Goal: Task Accomplishment & Management: Manage account settings

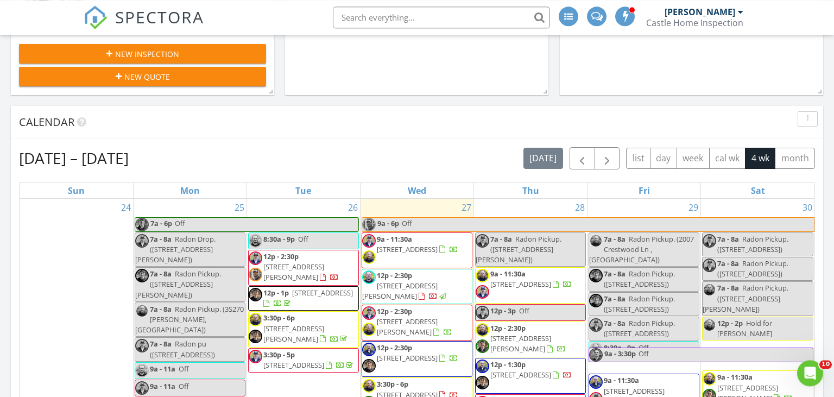
scroll to position [287, 0]
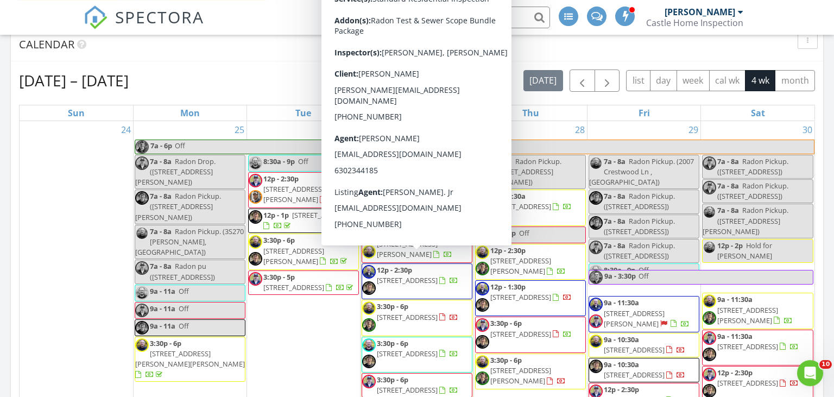
click at [417, 275] on span "626 S Harvard Ave , Villa Park 60181" at bounding box center [407, 280] width 61 height 10
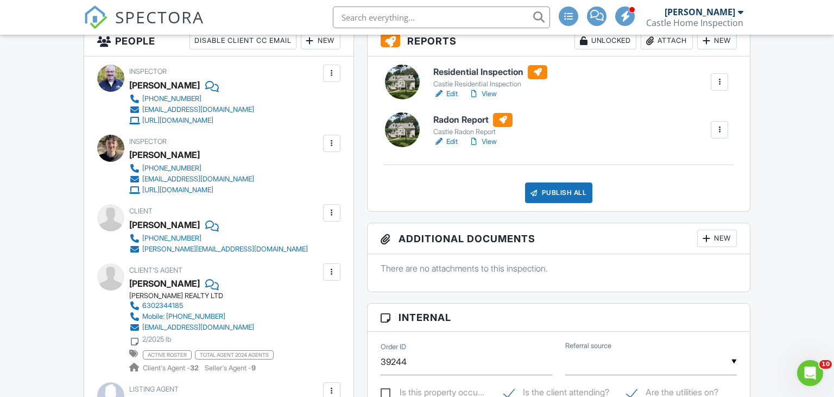
click at [453, 90] on link "Edit" at bounding box center [445, 93] width 24 height 11
